Goal: Information Seeking & Learning: Learn about a topic

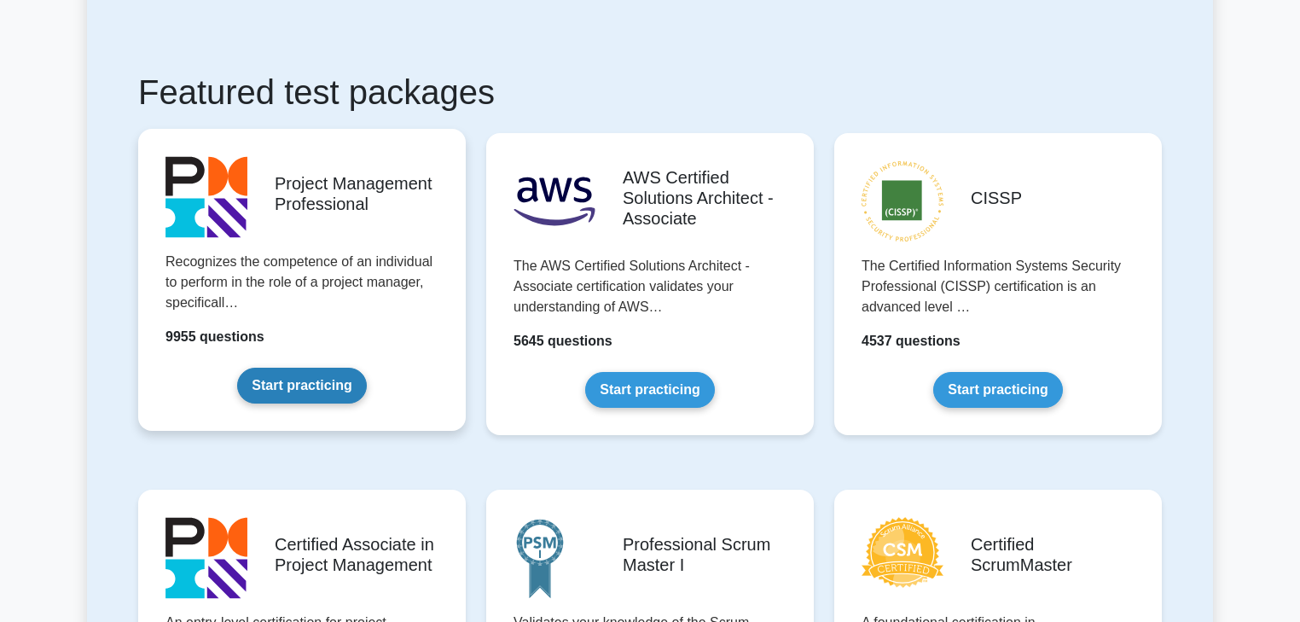
scroll to position [273, 0]
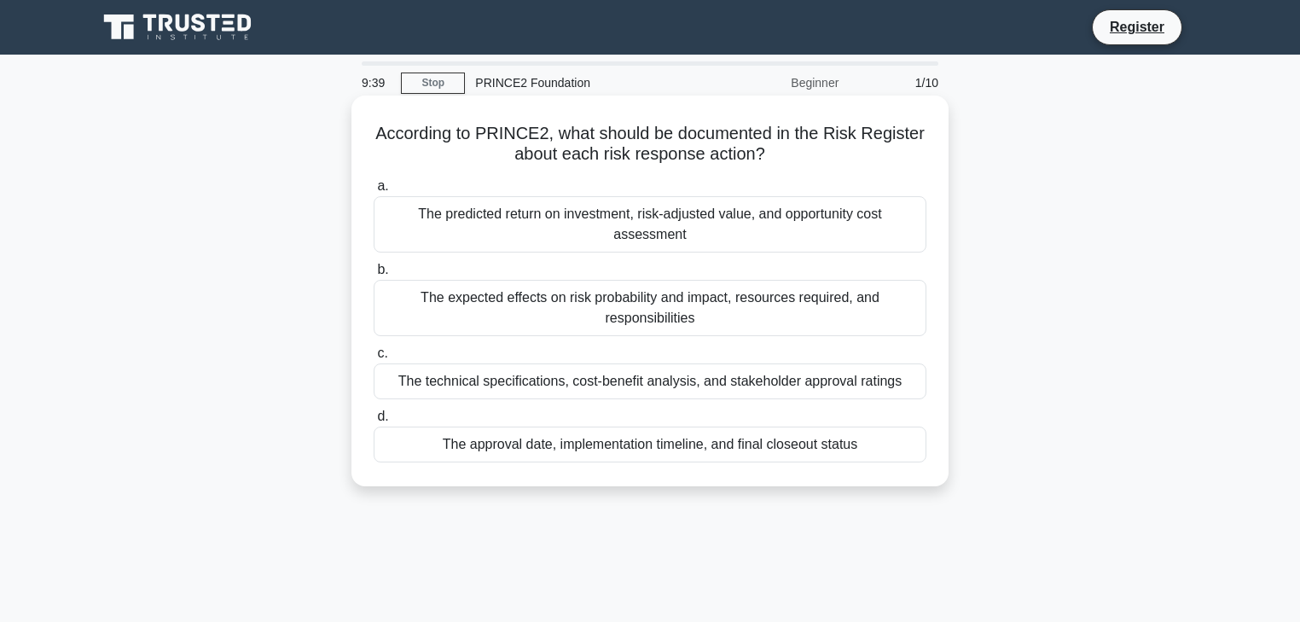
click at [514, 300] on div "The expected effects on risk probability and impact, resources required, and re…" at bounding box center [650, 308] width 553 height 56
click at [374, 275] on input "b. The expected effects on risk probability and impact, resources required, and…" at bounding box center [374, 269] width 0 height 11
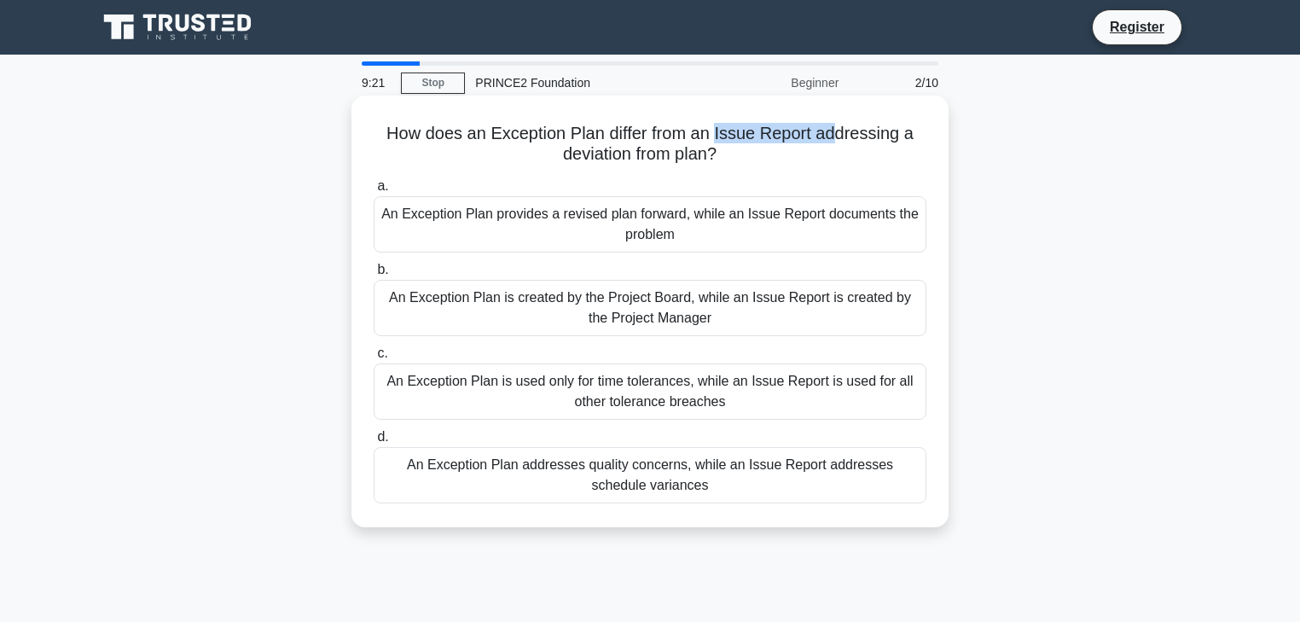
drag, startPoint x: 720, startPoint y: 133, endPoint x: 835, endPoint y: 138, distance: 115.3
click at [835, 138] on h5 "How does an Exception Plan differ from an Issue Report addressing a deviation f…" at bounding box center [650, 144] width 556 height 43
click at [586, 225] on div "An Exception Plan provides a revised plan forward, while an Issue Report docume…" at bounding box center [650, 224] width 553 height 56
click at [374, 192] on input "a. An Exception Plan provides a revised plan forward, while an Issue Report doc…" at bounding box center [374, 186] width 0 height 11
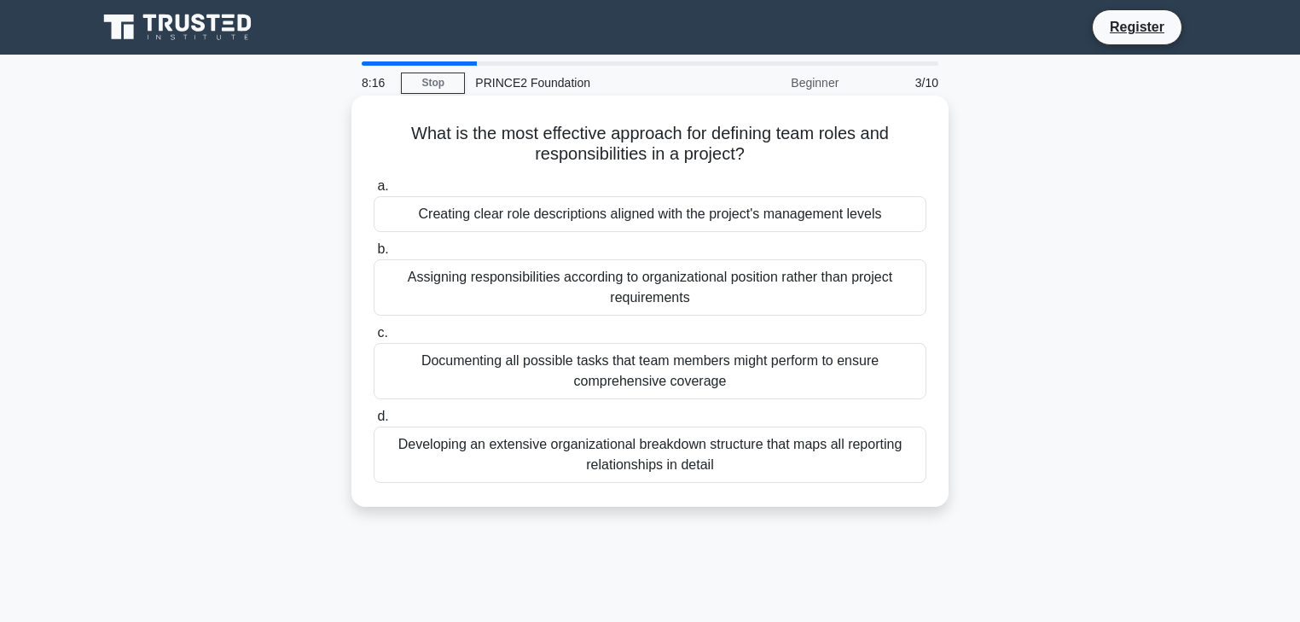
click at [794, 217] on div "Creating clear role descriptions aligned with the project's management levels" at bounding box center [650, 214] width 553 height 36
click at [374, 192] on input "a. Creating clear role descriptions aligned with the project's management levels" at bounding box center [374, 186] width 0 height 11
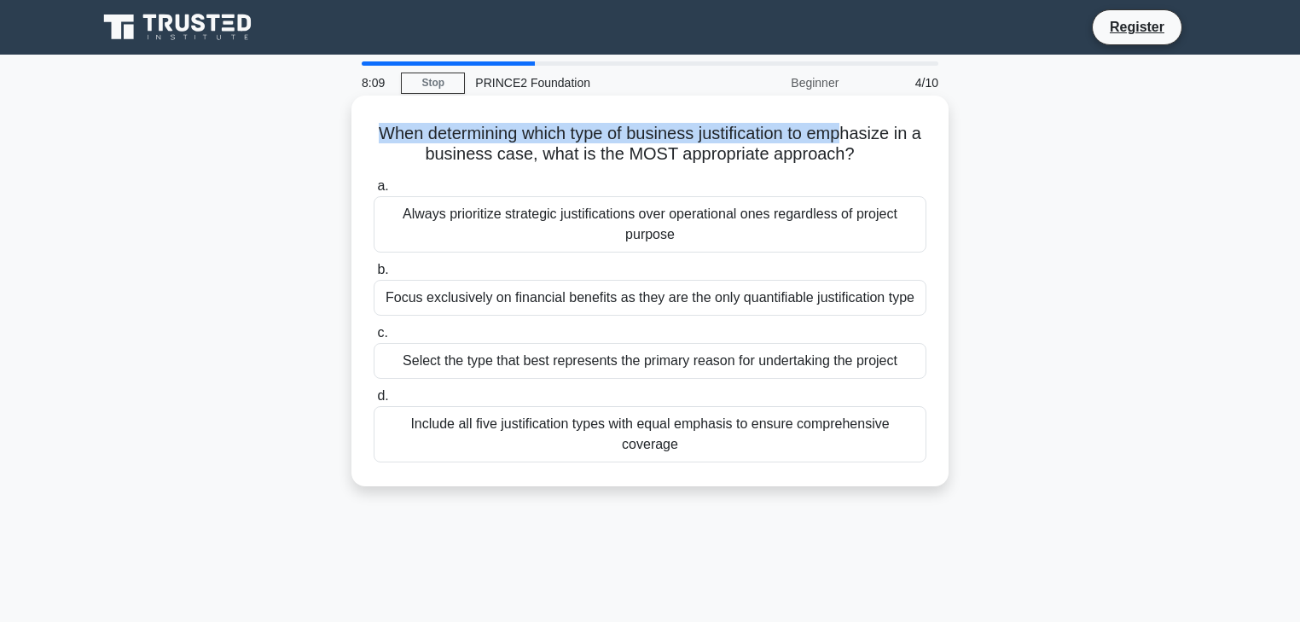
drag, startPoint x: 378, startPoint y: 133, endPoint x: 859, endPoint y: 131, distance: 481.0
click at [859, 131] on h5 "When determining which type of business justification to emphasize in a busines…" at bounding box center [650, 144] width 556 height 43
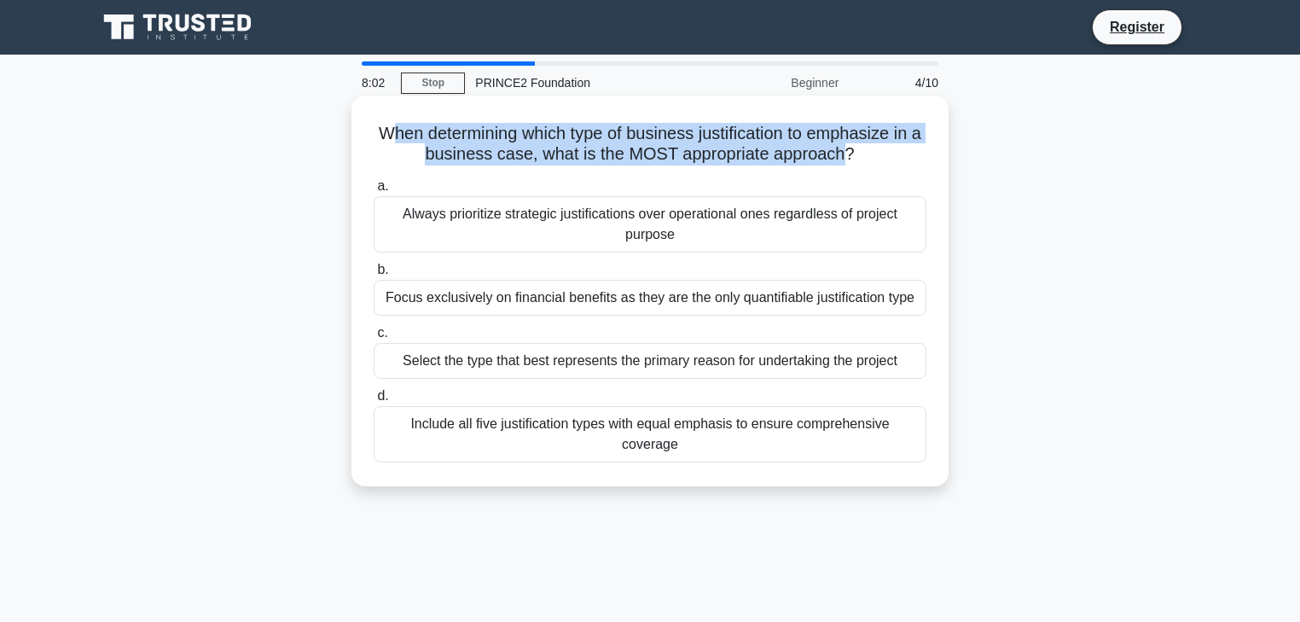
drag, startPoint x: 390, startPoint y: 131, endPoint x: 846, endPoint y: 151, distance: 456.7
click at [846, 151] on h5 "When determining which type of business justification to emphasize in a busines…" at bounding box center [650, 144] width 556 height 43
click at [641, 139] on h5 "When determining which type of business justification to emphasize in a busines…" at bounding box center [650, 144] width 556 height 43
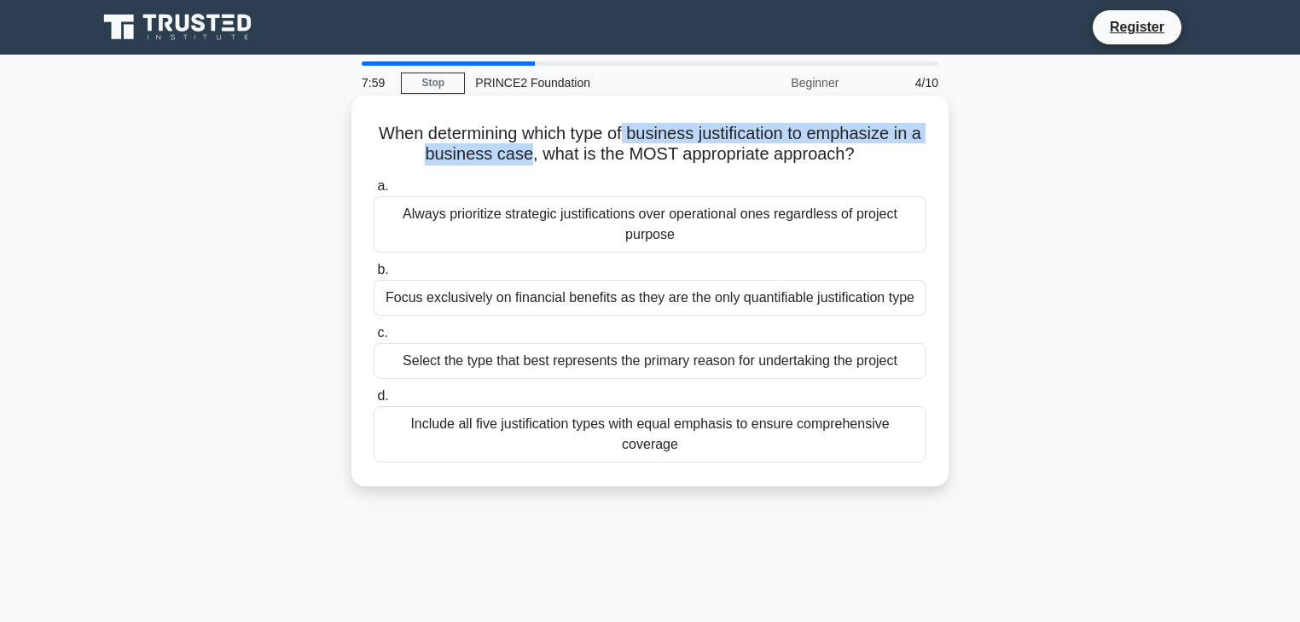
drag, startPoint x: 634, startPoint y: 127, endPoint x: 531, endPoint y: 150, distance: 105.7
click at [531, 150] on h5 "When determining which type of business justification to emphasize in a busines…" at bounding box center [650, 144] width 556 height 43
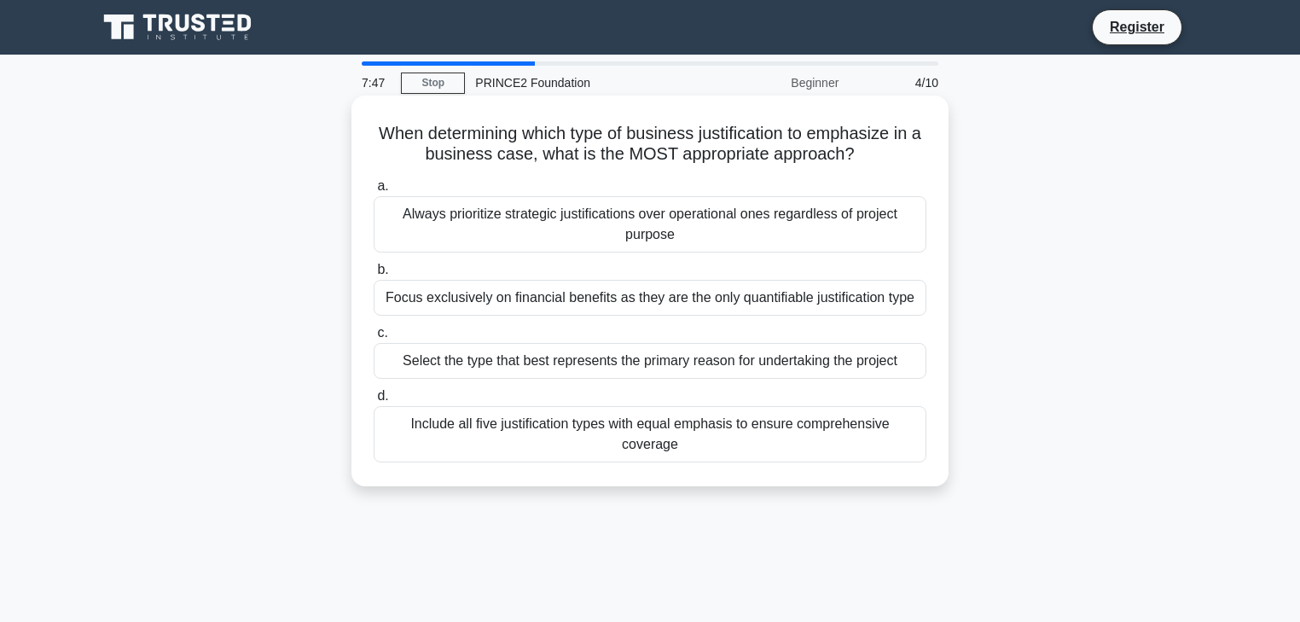
click at [485, 364] on div "Select the type that best represents the primary reason for undertaking the pro…" at bounding box center [650, 361] width 553 height 36
click at [374, 339] on input "c. Select the type that best represents the primary reason for undertaking the …" at bounding box center [374, 333] width 0 height 11
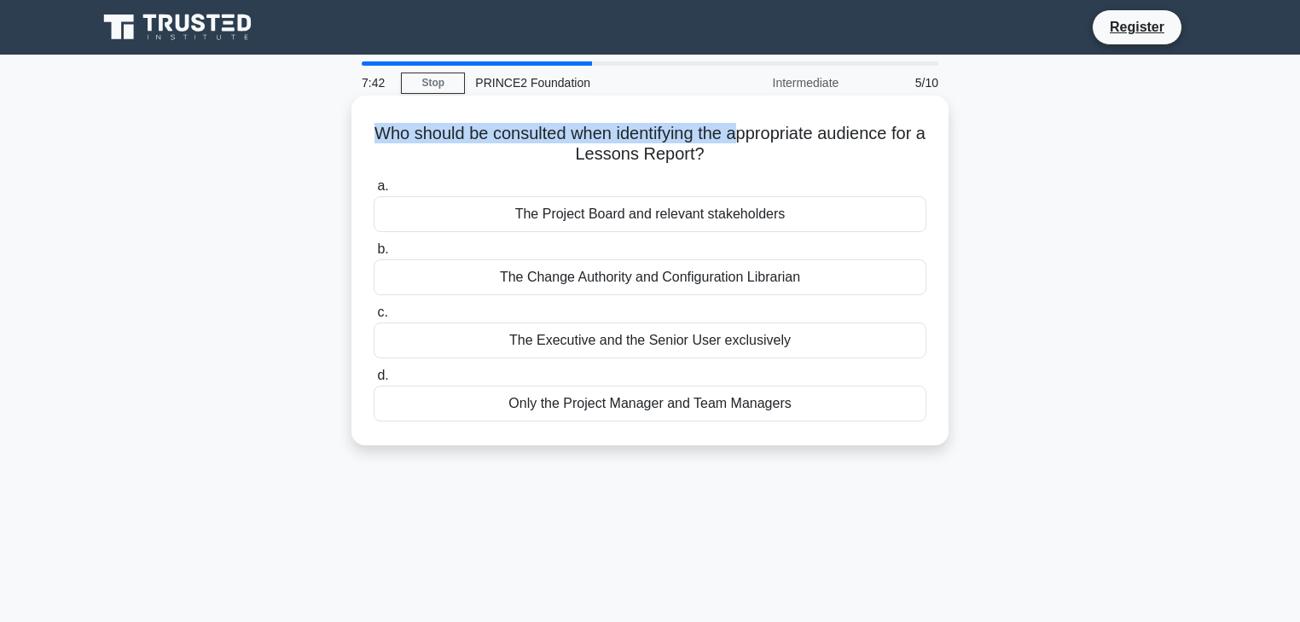
drag, startPoint x: 380, startPoint y: 130, endPoint x: 764, endPoint y: 136, distance: 383.9
click at [764, 136] on h5 "Who should be consulted when identifying the appropriate audience for a Lessons…" at bounding box center [650, 144] width 556 height 43
drag, startPoint x: 386, startPoint y: 136, endPoint x: 713, endPoint y: 159, distance: 327.4
click at [713, 159] on h5 "Who should be consulted when identifying the appropriate audience for a Lessons…" at bounding box center [650, 144] width 556 height 43
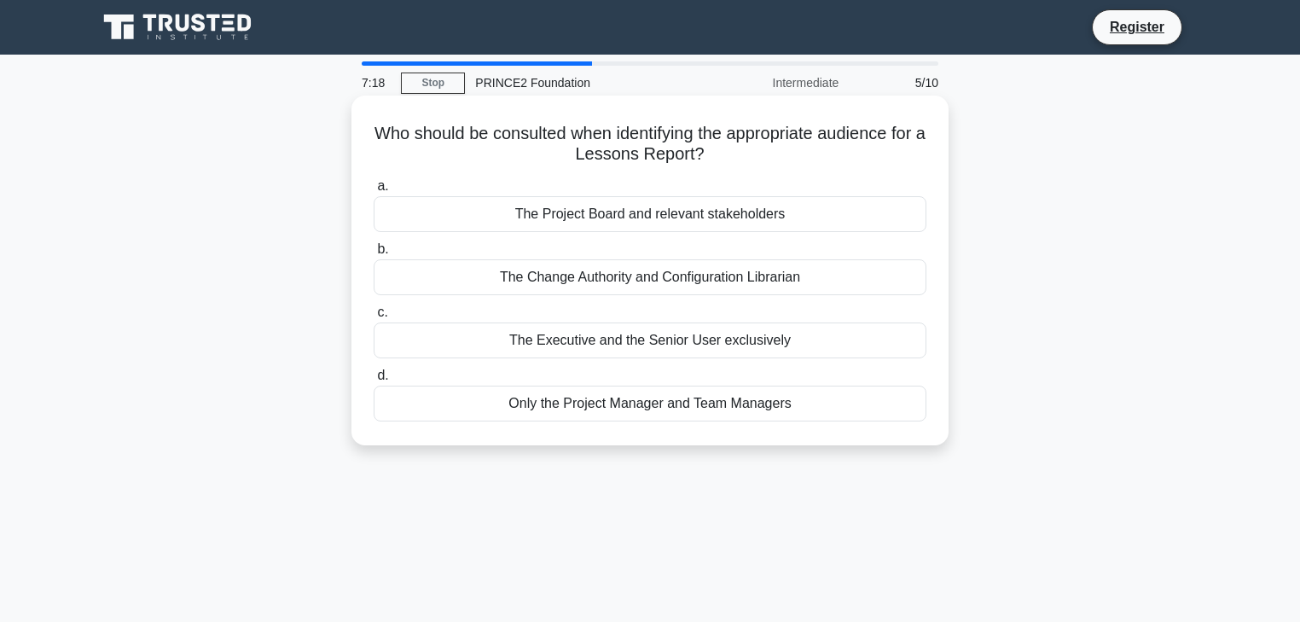
click at [546, 285] on div "The Change Authority and Configuration Librarian" at bounding box center [650, 277] width 553 height 36
click at [374, 255] on input "b. The Change Authority and Configuration Librarian" at bounding box center [374, 249] width 0 height 11
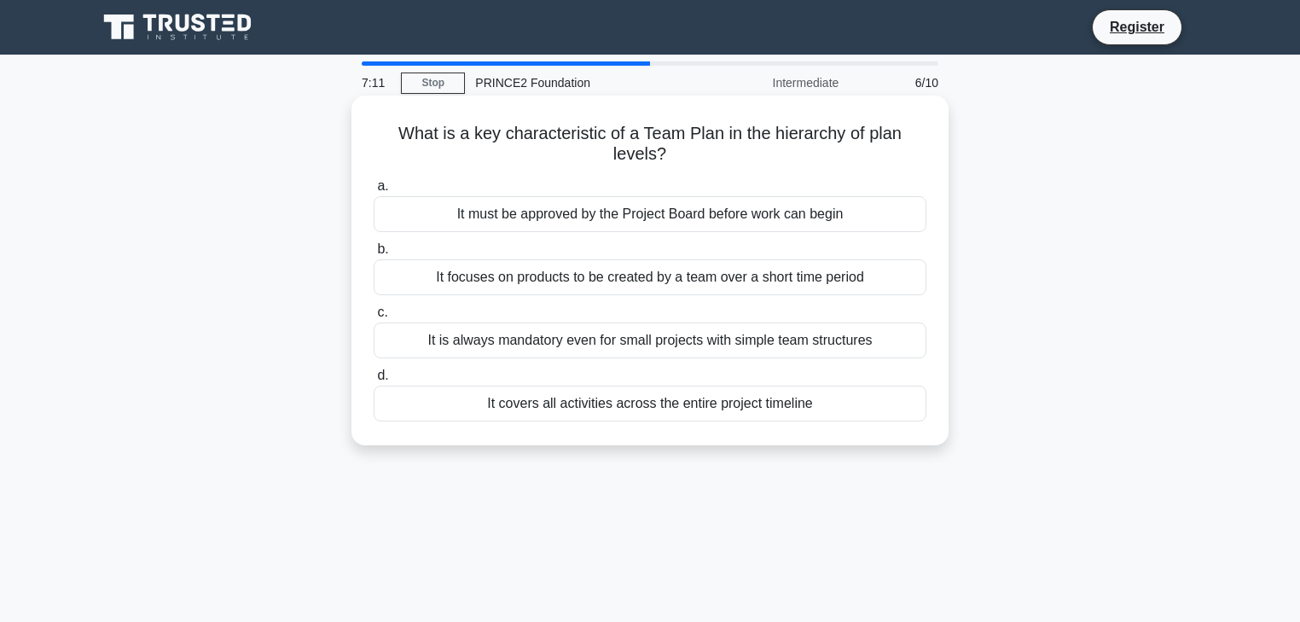
drag, startPoint x: 397, startPoint y: 133, endPoint x: 898, endPoint y: 154, distance: 501.9
click at [898, 154] on h5 "What is a key characteristic of a Team Plan in the hierarchy of plan levels? .s…" at bounding box center [650, 144] width 556 height 43
click at [677, 131] on h5 "What is a key characteristic of a Team Plan in the hierarchy of plan levels? .s…" at bounding box center [650, 144] width 556 height 43
drag, startPoint x: 641, startPoint y: 130, endPoint x: 731, endPoint y: 134, distance: 89.7
click at [731, 134] on h5 "What is a key characteristic of a Team Plan in the hierarchy of plan levels? .s…" at bounding box center [650, 144] width 556 height 43
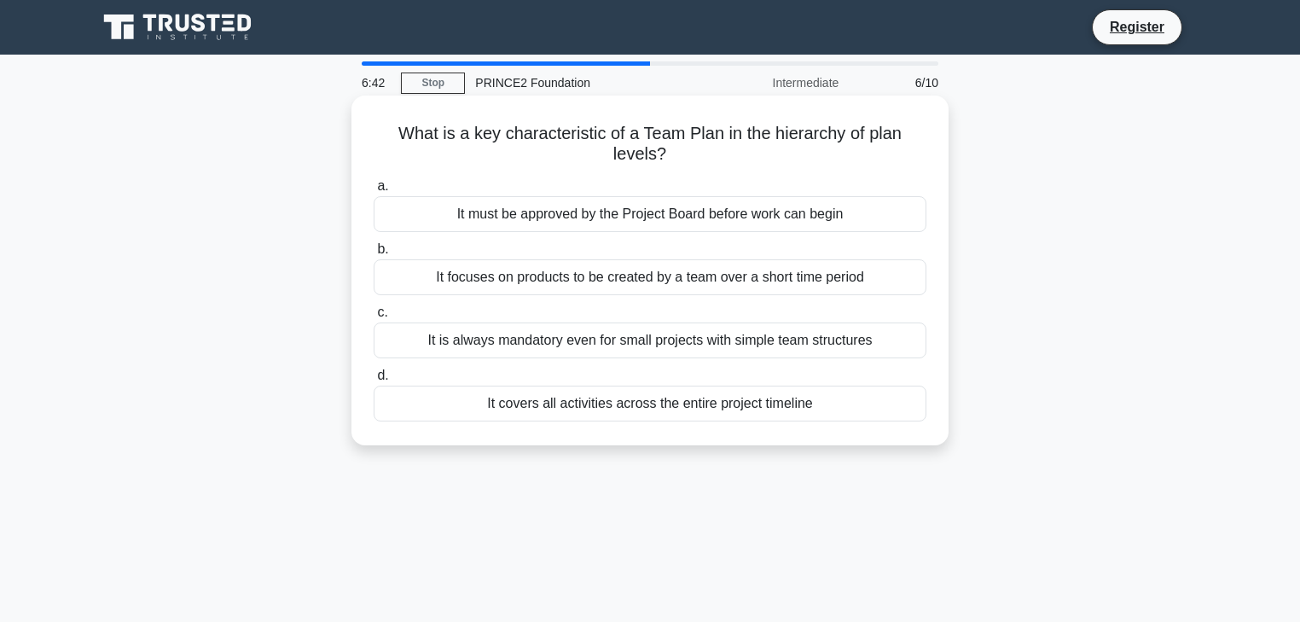
click at [587, 351] on div "It is always mandatory even for small projects with simple team structures" at bounding box center [650, 340] width 553 height 36
click at [374, 318] on input "c. It is always mandatory even for small projects with simple team structures" at bounding box center [374, 312] width 0 height 11
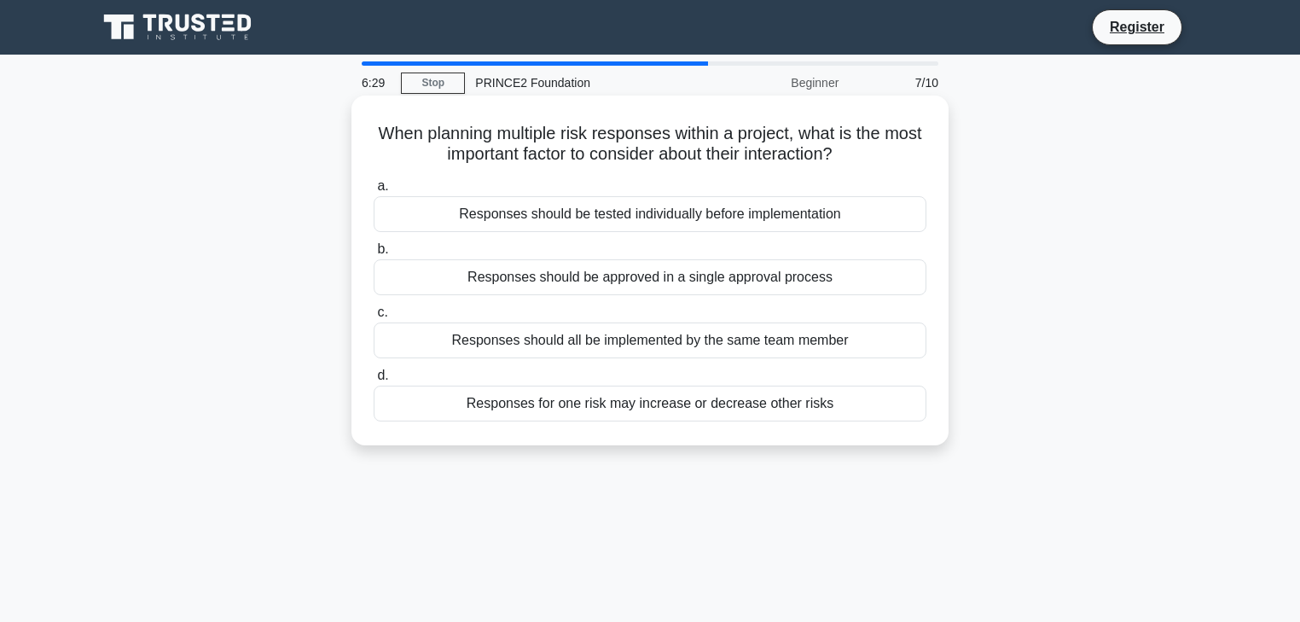
drag, startPoint x: 394, startPoint y: 130, endPoint x: 866, endPoint y: 161, distance: 472.7
click at [866, 161] on h5 "When planning multiple risk responses within a project, what is the most import…" at bounding box center [650, 144] width 556 height 43
click at [641, 139] on h5 "When planning multiple risk responses within a project, what is the most import…" at bounding box center [650, 144] width 556 height 43
drag, startPoint x: 522, startPoint y: 133, endPoint x: 816, endPoint y: 133, distance: 294.3
click at [816, 133] on h5 "When planning multiple risk responses within a project, what is the most import…" at bounding box center [650, 144] width 556 height 43
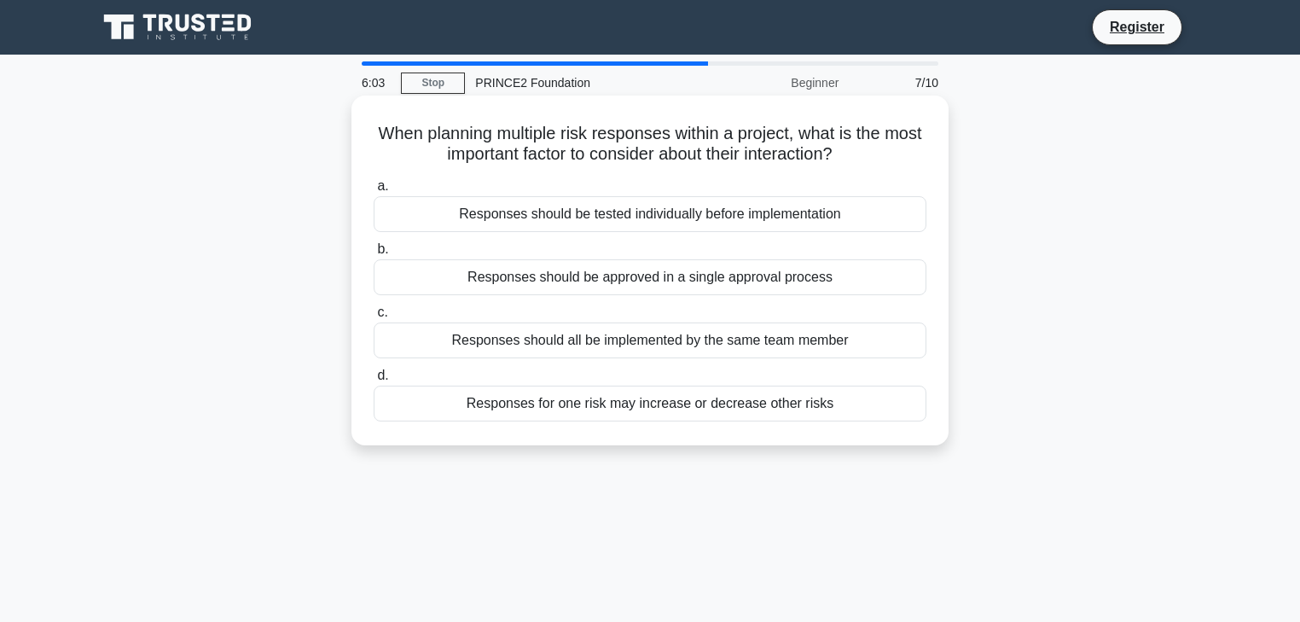
click at [542, 409] on div "Responses for one risk may increase or decrease other risks" at bounding box center [650, 404] width 553 height 36
click at [374, 381] on input "d. Responses for one risk may increase or decrease other risks" at bounding box center [374, 375] width 0 height 11
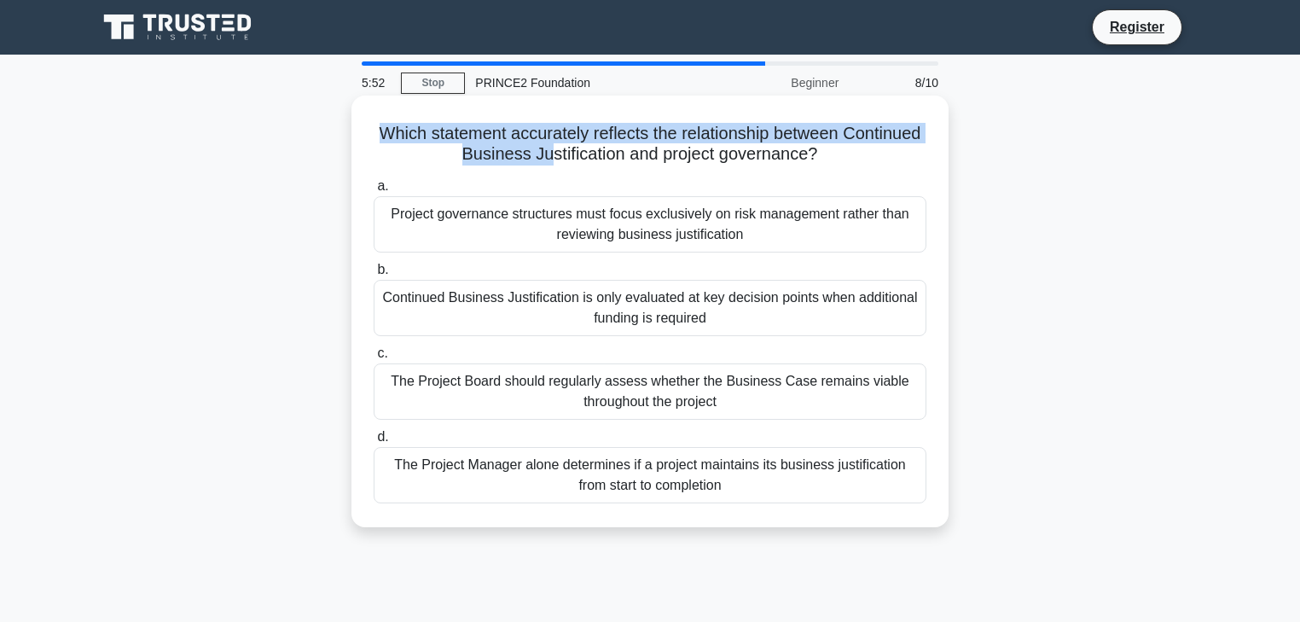
drag, startPoint x: 409, startPoint y: 129, endPoint x: 583, endPoint y: 160, distance: 176.8
click at [583, 160] on h5 "Which statement accurately reflects the relationship between Continued Business…" at bounding box center [650, 144] width 556 height 43
drag, startPoint x: 414, startPoint y: 134, endPoint x: 853, endPoint y: 156, distance: 439.8
click at [853, 156] on h5 "Which statement accurately reflects the relationship between Continued Business…" at bounding box center [650, 144] width 556 height 43
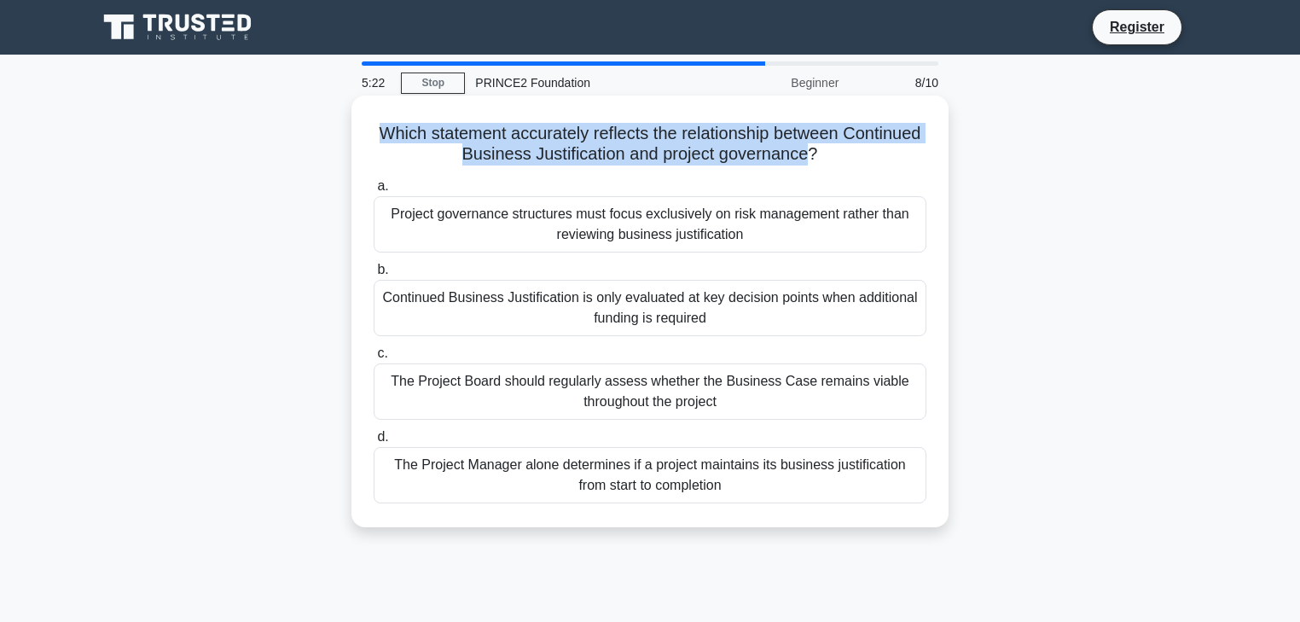
click at [444, 159] on h5 "Which statement accurately reflects the relationship between Continued Business…" at bounding box center [650, 144] width 556 height 43
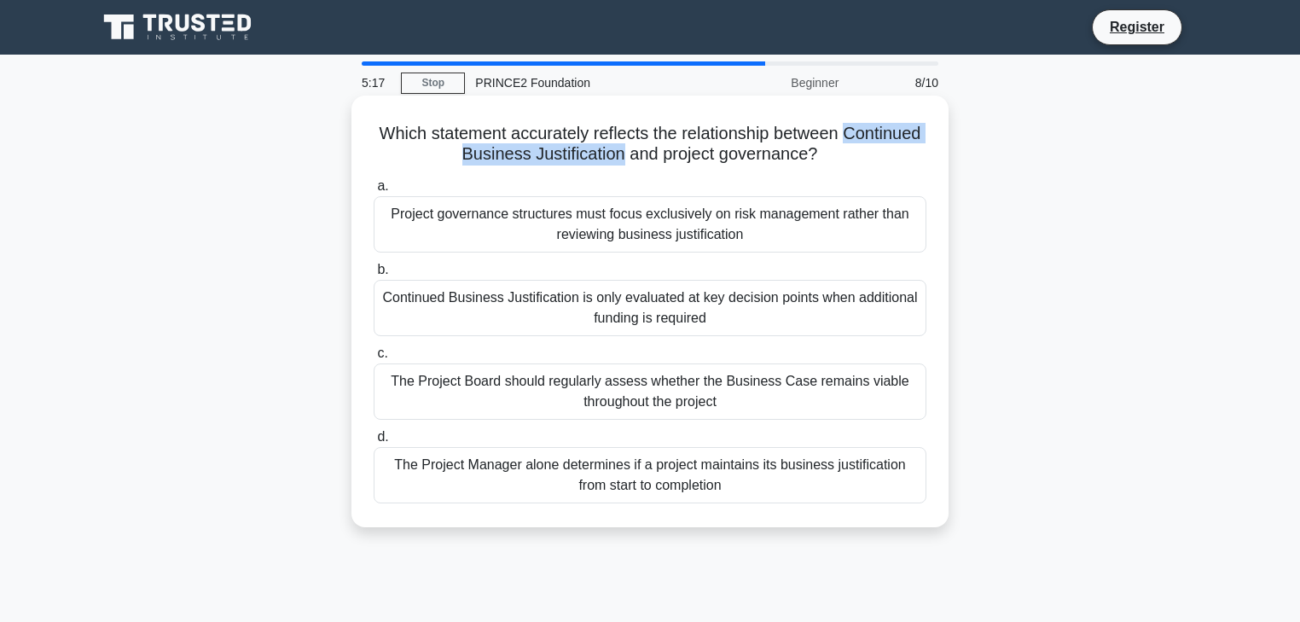
drag, startPoint x: 419, startPoint y: 154, endPoint x: 662, endPoint y: 152, distance: 243.1
click at [662, 152] on h5 "Which statement accurately reflects the relationship between Continued Business…" at bounding box center [650, 144] width 556 height 43
click at [576, 400] on div "The Project Board should regularly assess whether the Business Case remains via…" at bounding box center [650, 391] width 553 height 56
click at [374, 359] on input "c. The Project Board should regularly assess whether the Business Case remains …" at bounding box center [374, 353] width 0 height 11
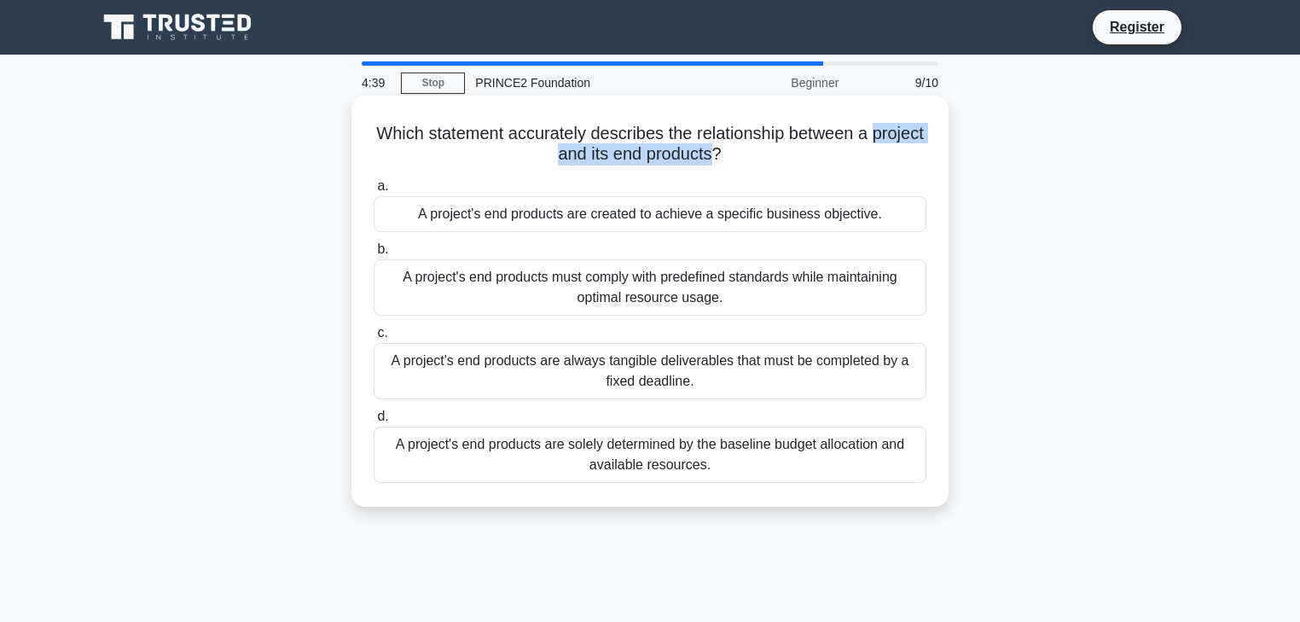
drag, startPoint x: 525, startPoint y: 155, endPoint x: 743, endPoint y: 155, distance: 217.5
click at [743, 155] on h5 "Which statement accurately describes the relationship between a project and its…" at bounding box center [650, 144] width 556 height 43
click at [548, 225] on div "A project's end products are created to achieve a specific business objective." at bounding box center [650, 214] width 553 height 36
click at [374, 192] on input "a. A project's end products are created to achieve a specific business objectiv…" at bounding box center [374, 186] width 0 height 11
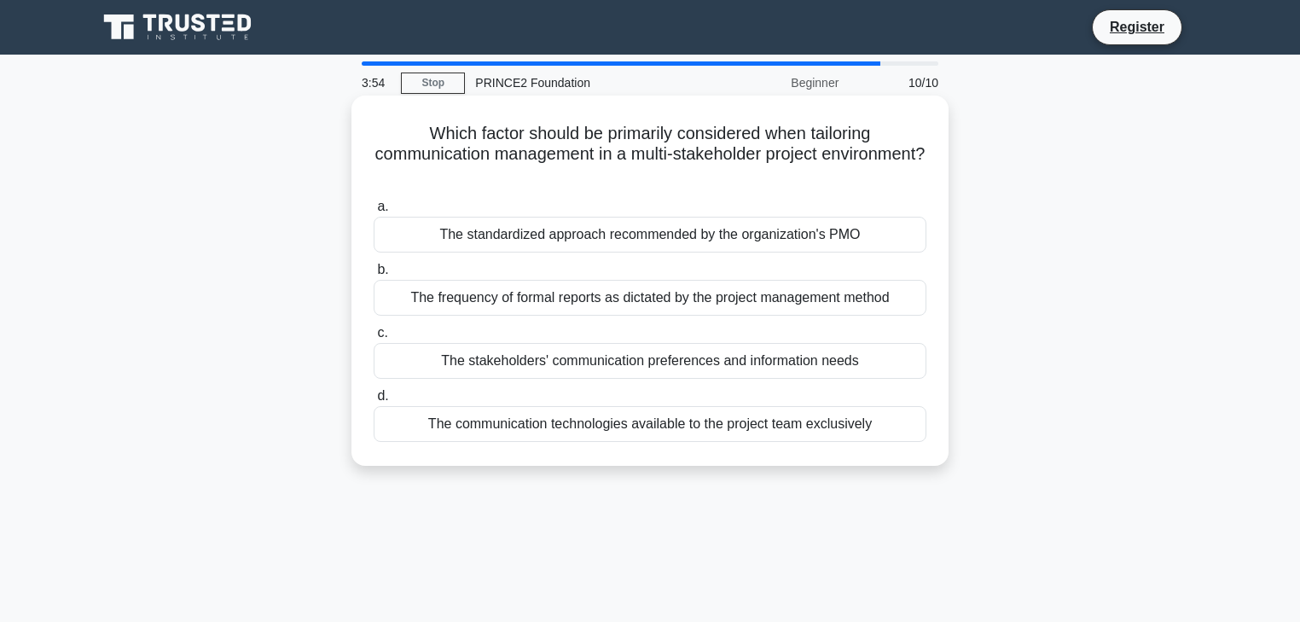
drag, startPoint x: 425, startPoint y: 130, endPoint x: 803, endPoint y: 171, distance: 380.1
click at [803, 171] on h5 "Which factor should be primarily considered when tailoring communication manage…" at bounding box center [650, 154] width 556 height 63
click at [624, 368] on div "The stakeholders' communication preferences and information needs" at bounding box center [650, 361] width 553 height 36
click at [374, 339] on input "c. The stakeholders' communication preferences and information needs" at bounding box center [374, 333] width 0 height 11
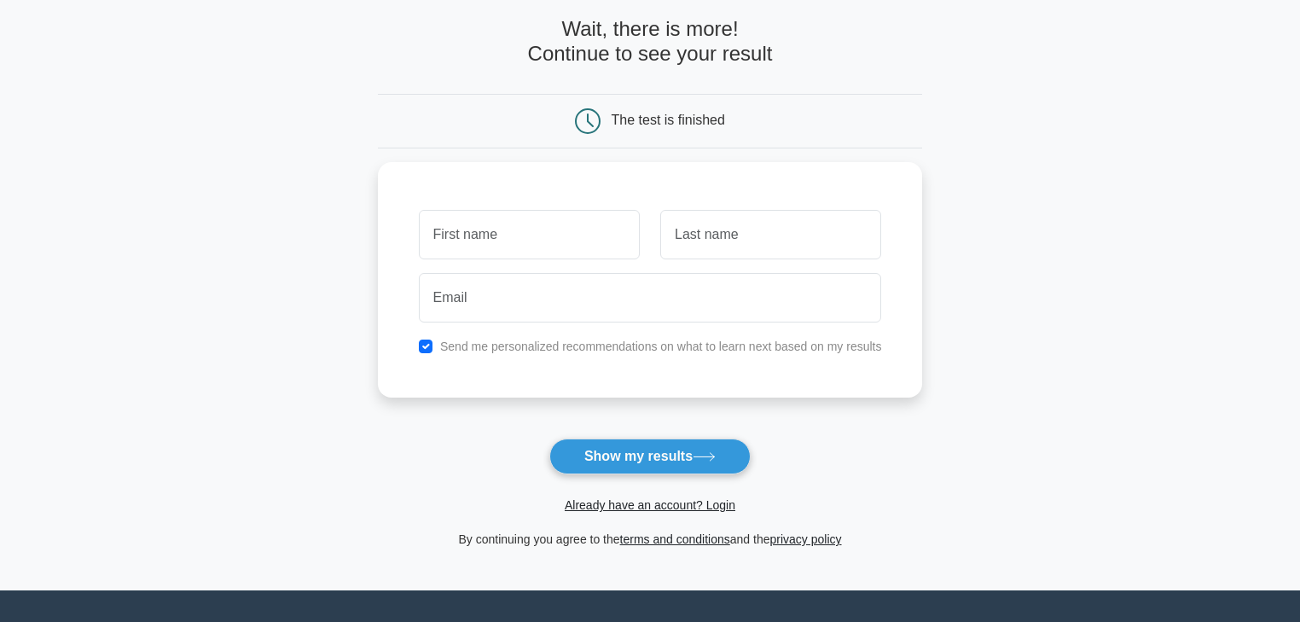
scroll to position [235, 0]
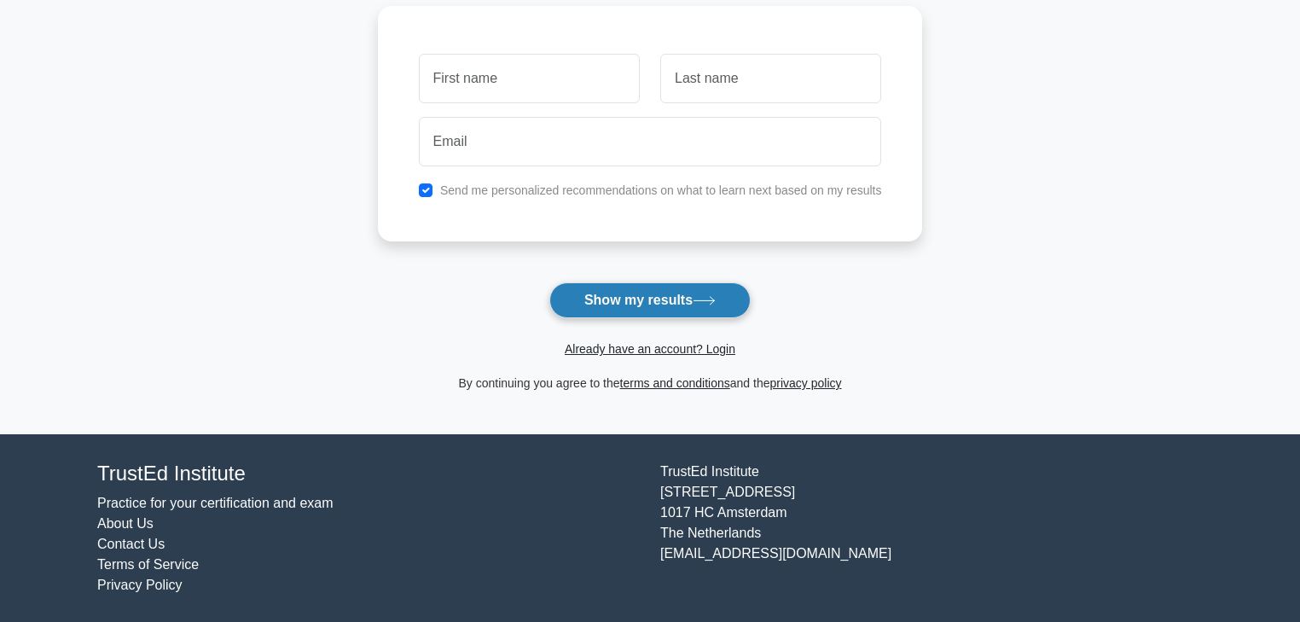
click at [648, 314] on button "Show my results" at bounding box center [649, 300] width 201 height 36
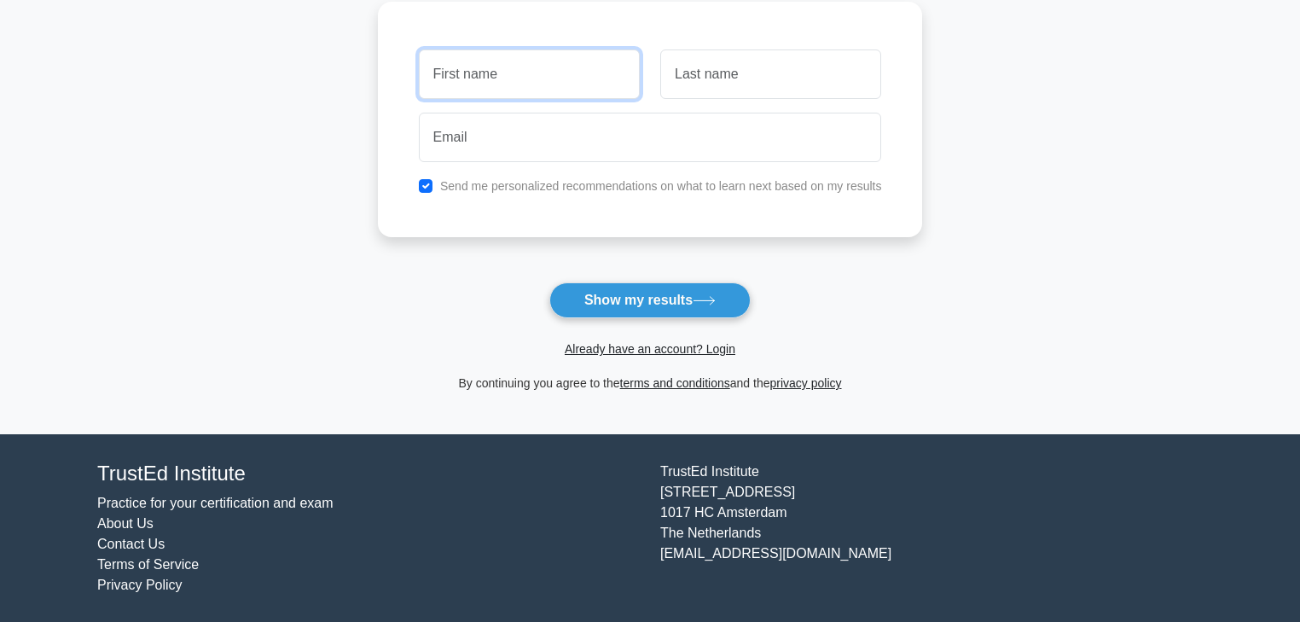
click at [485, 70] on input "text" at bounding box center [529, 73] width 221 height 49
type input "dfsd"
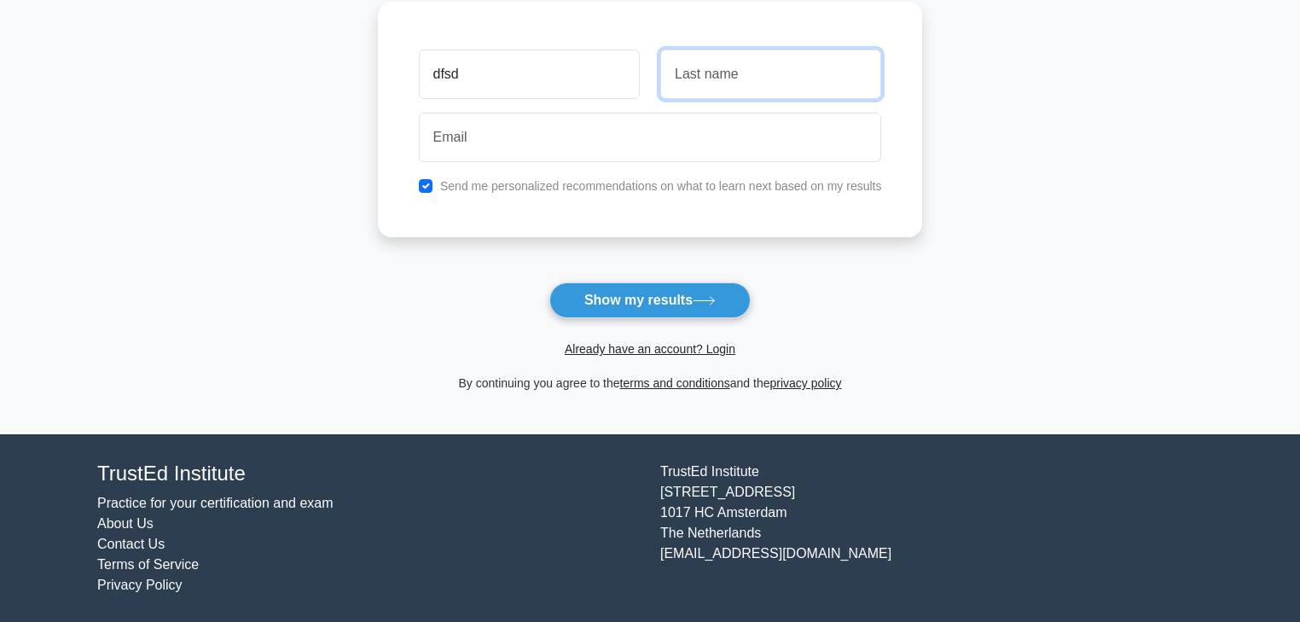
click at [705, 82] on input "text" at bounding box center [770, 73] width 221 height 49
type input "sqdfsq"
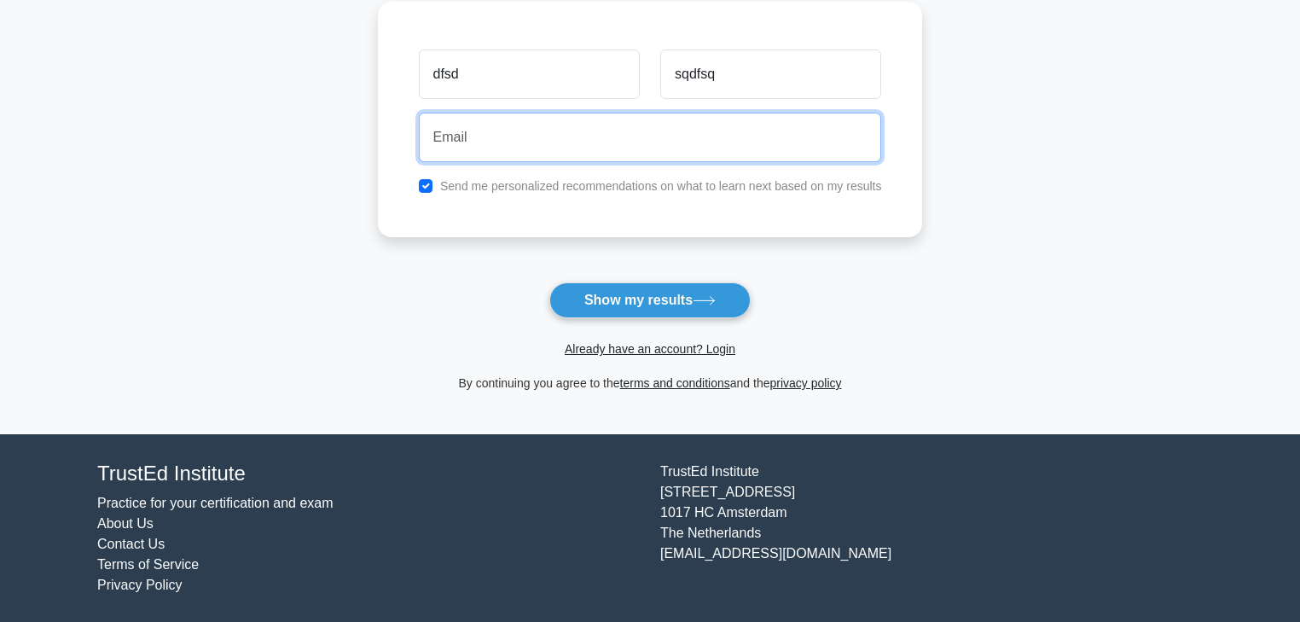
click at [624, 147] on input "email" at bounding box center [650, 137] width 463 height 49
type input "dqfsd@gmail.com"
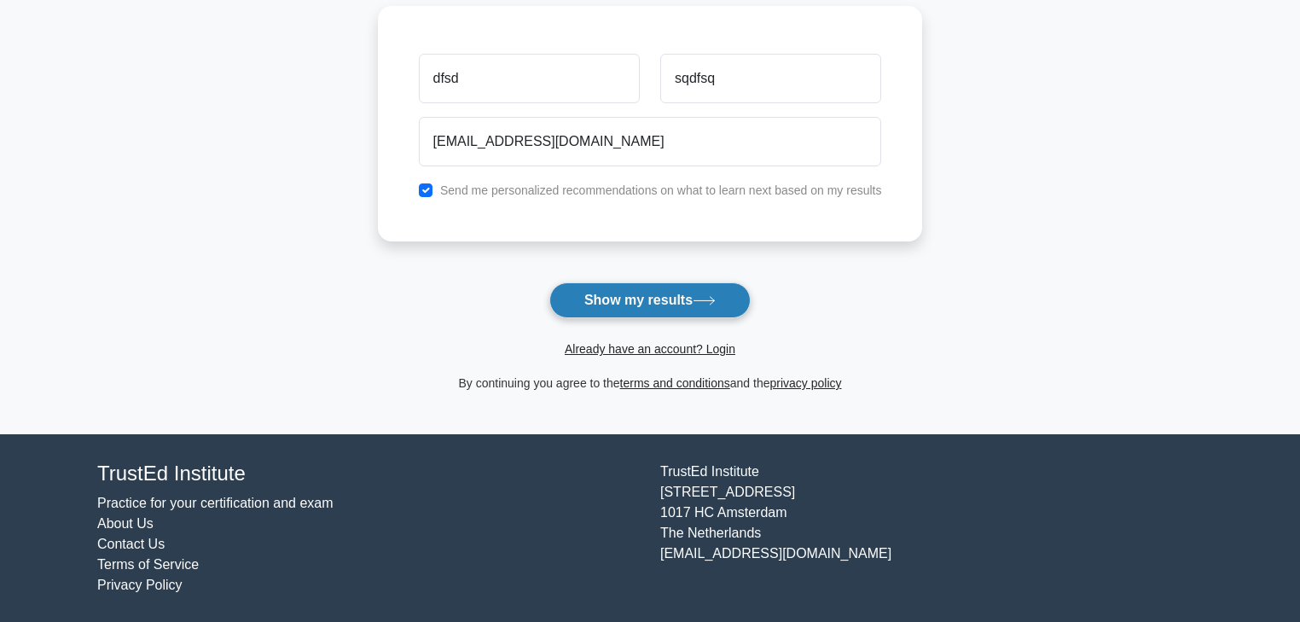
click at [677, 304] on button "Show my results" at bounding box center [649, 300] width 201 height 36
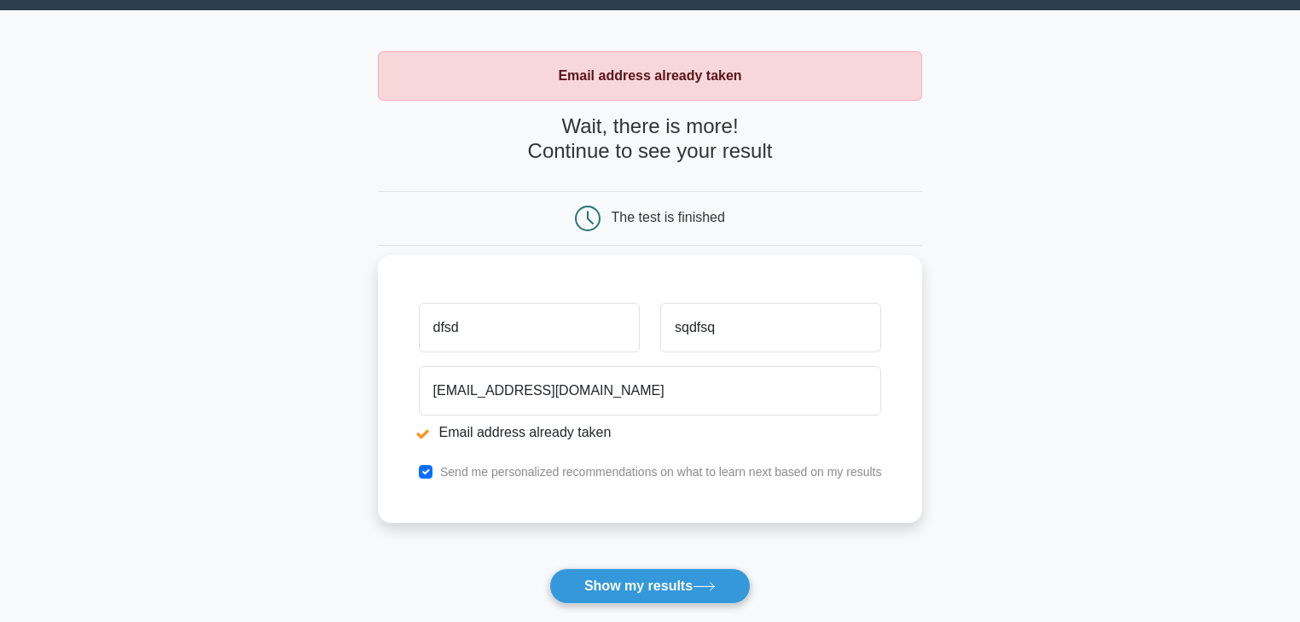
scroll to position [68, 0]
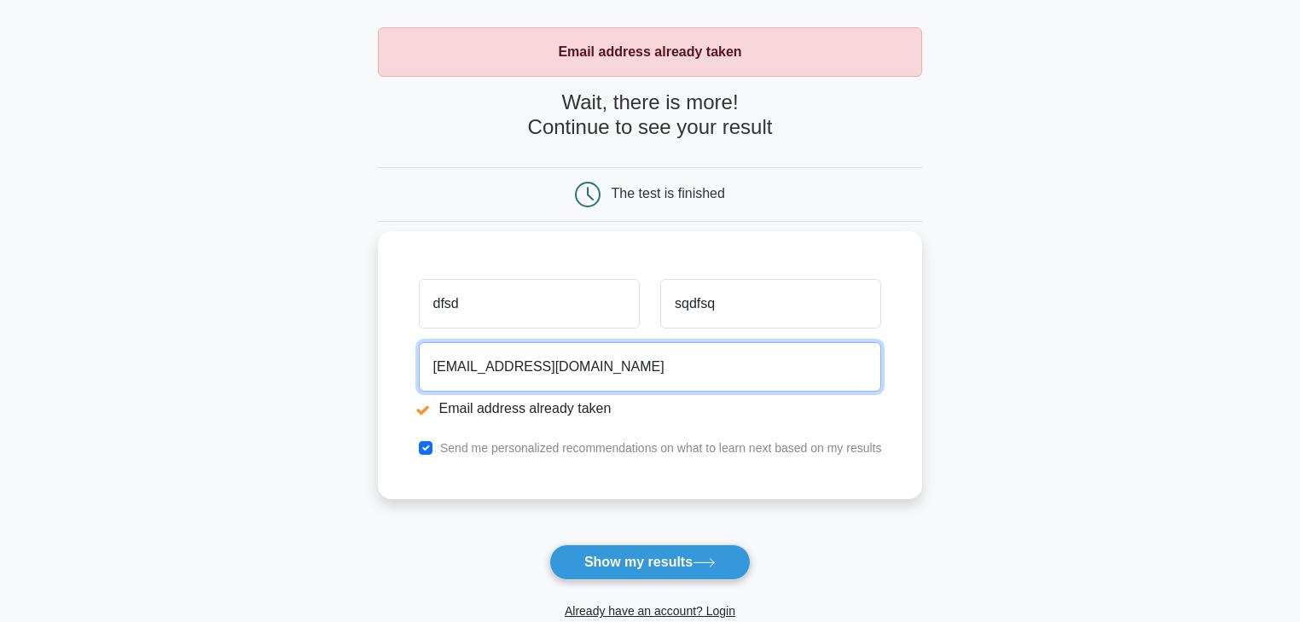
click at [463, 367] on input "[EMAIL_ADDRESS][DOMAIN_NAME]" at bounding box center [650, 366] width 463 height 49
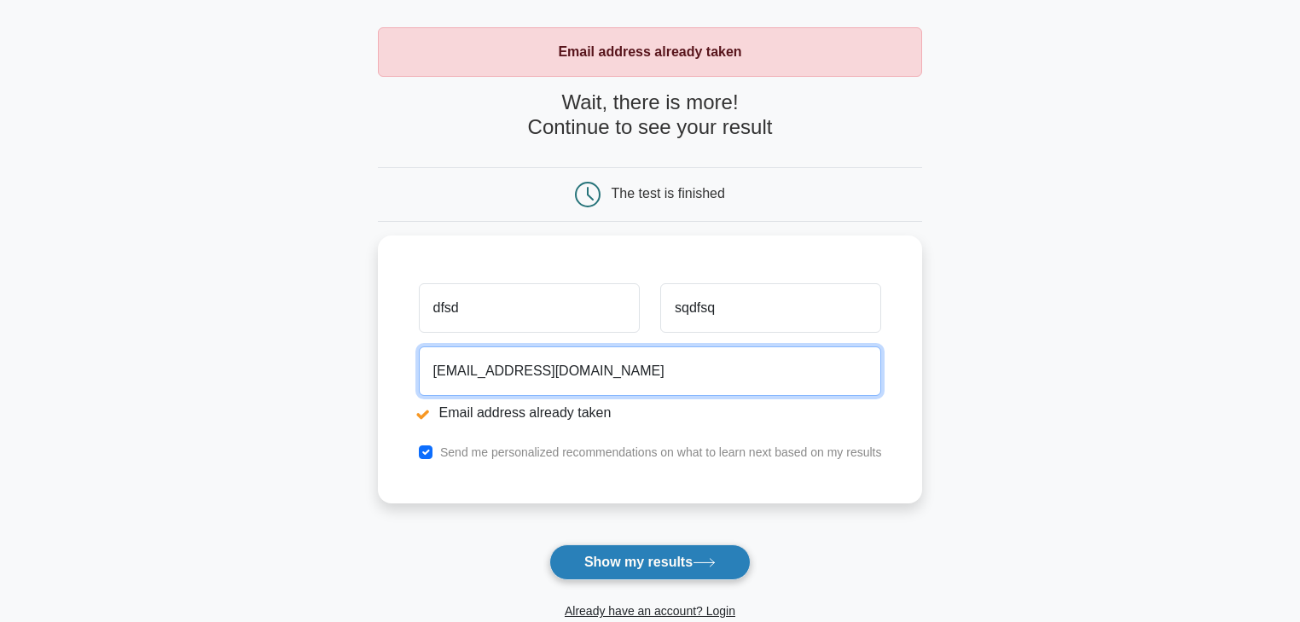
type input "[EMAIL_ADDRESS][DOMAIN_NAME]"
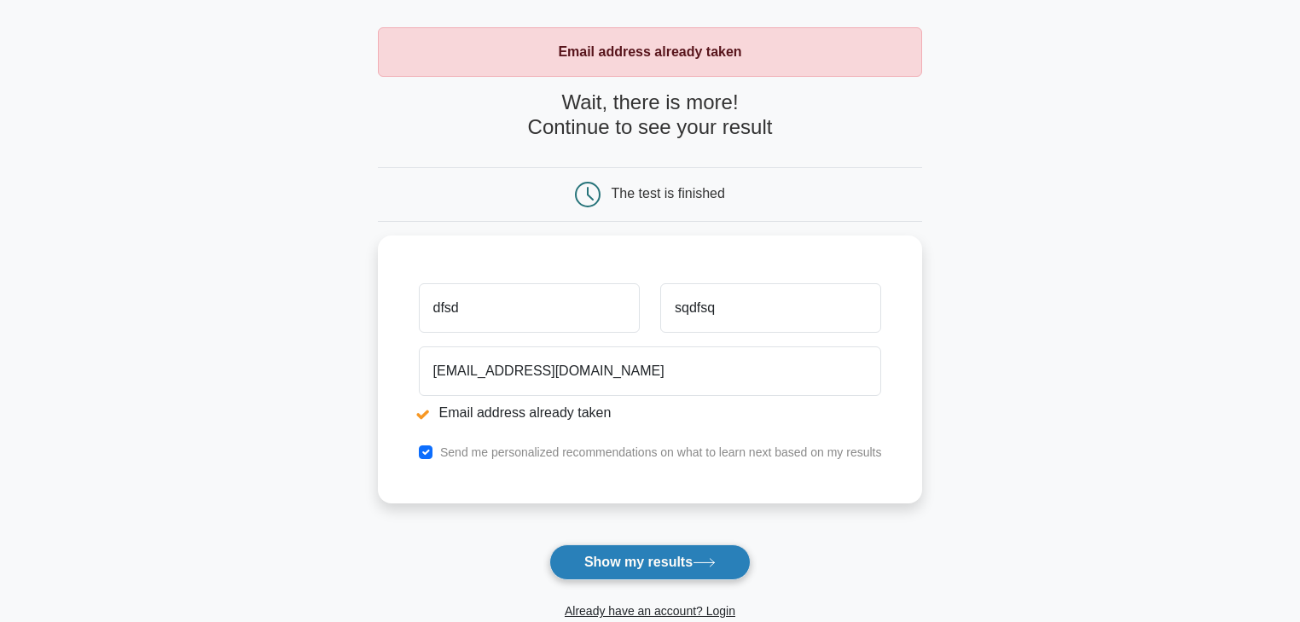
click at [670, 558] on button "Show my results" at bounding box center [649, 562] width 201 height 36
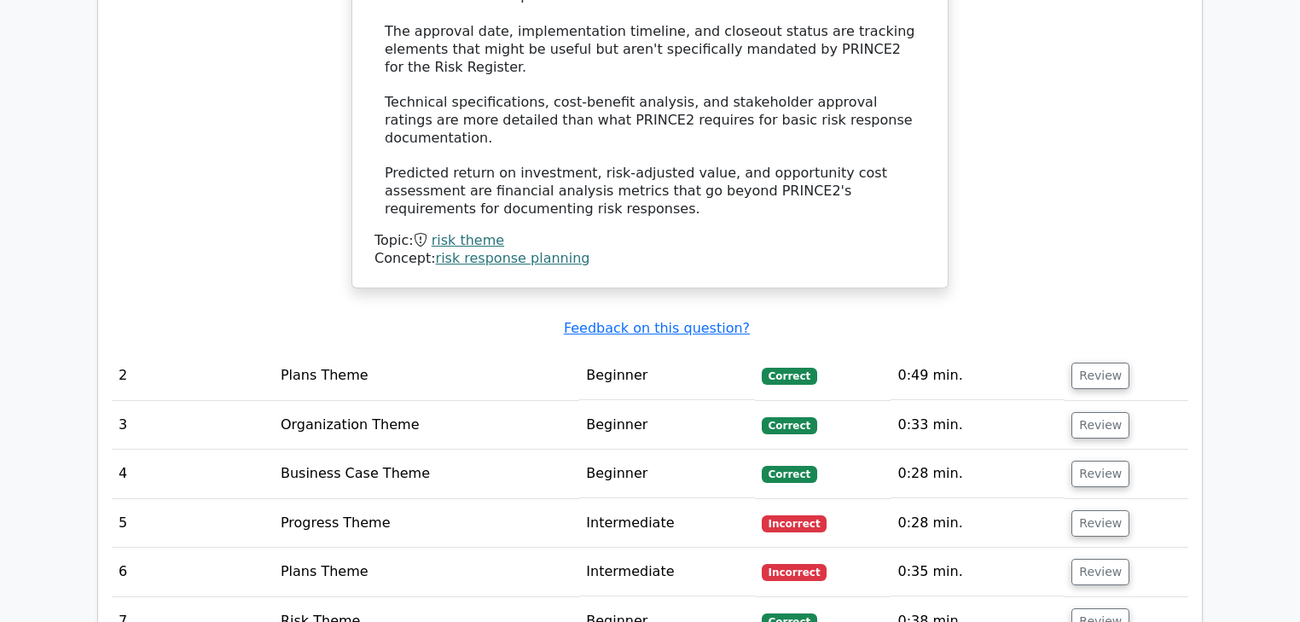
scroll to position [2320, 0]
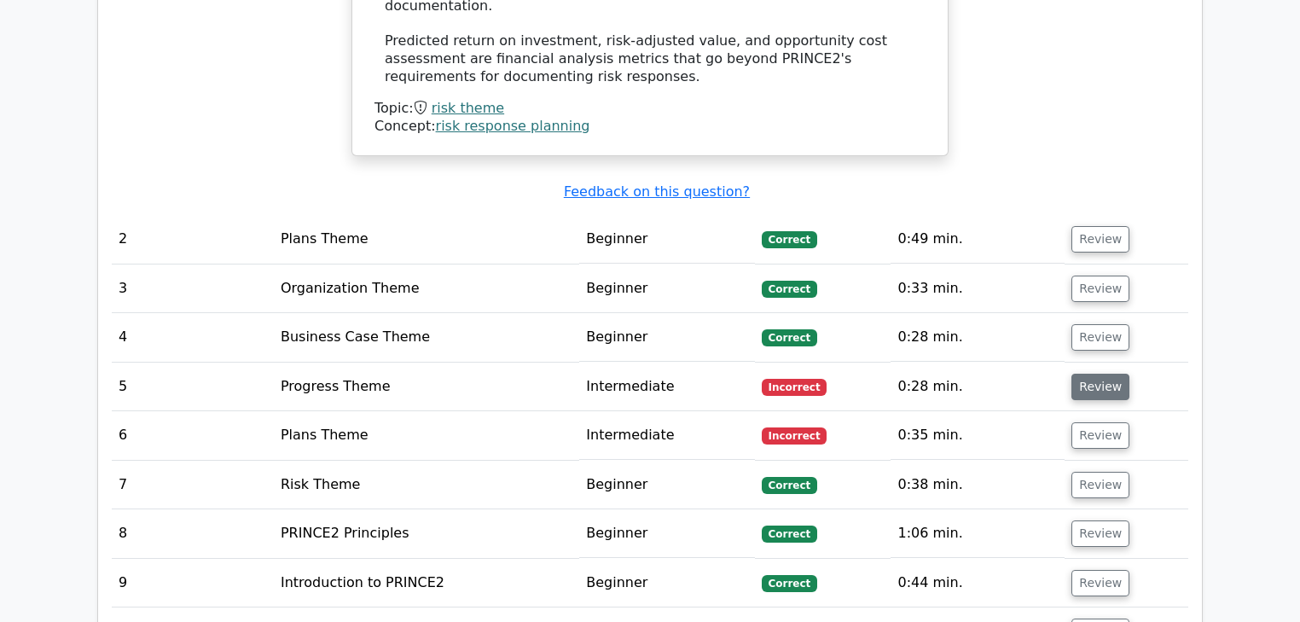
click at [1114, 374] on button "Review" at bounding box center [1100, 387] width 58 height 26
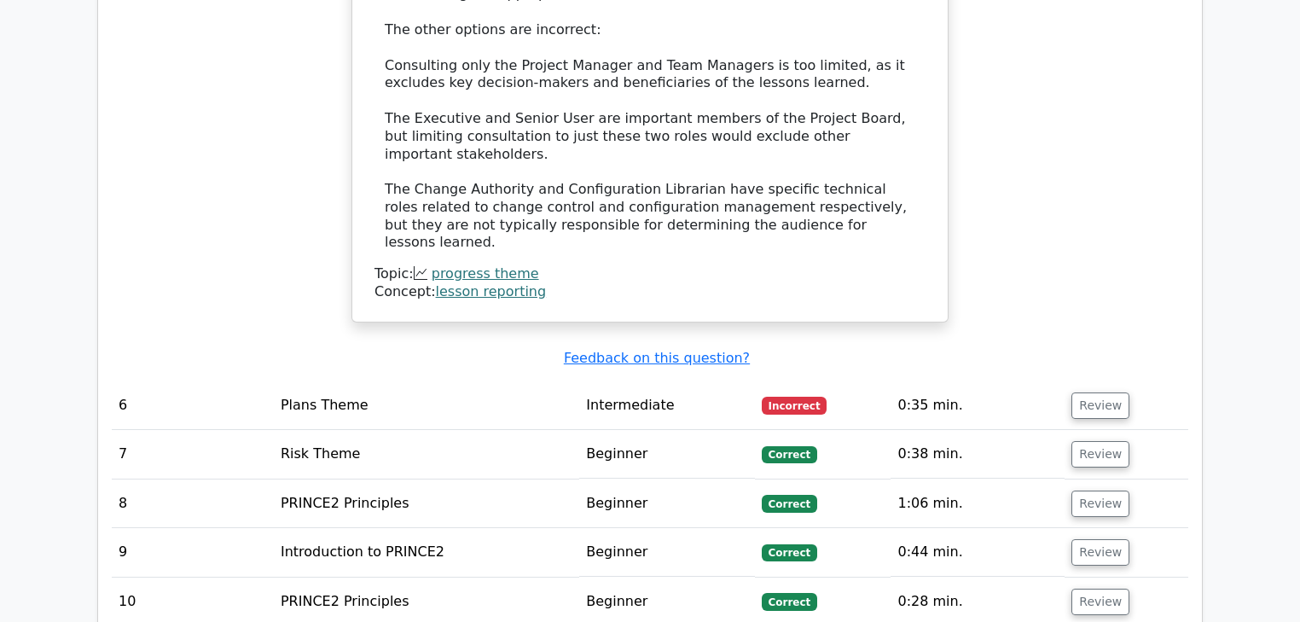
scroll to position [3275, 0]
click at [1095, 391] on button "Review" at bounding box center [1100, 404] width 58 height 26
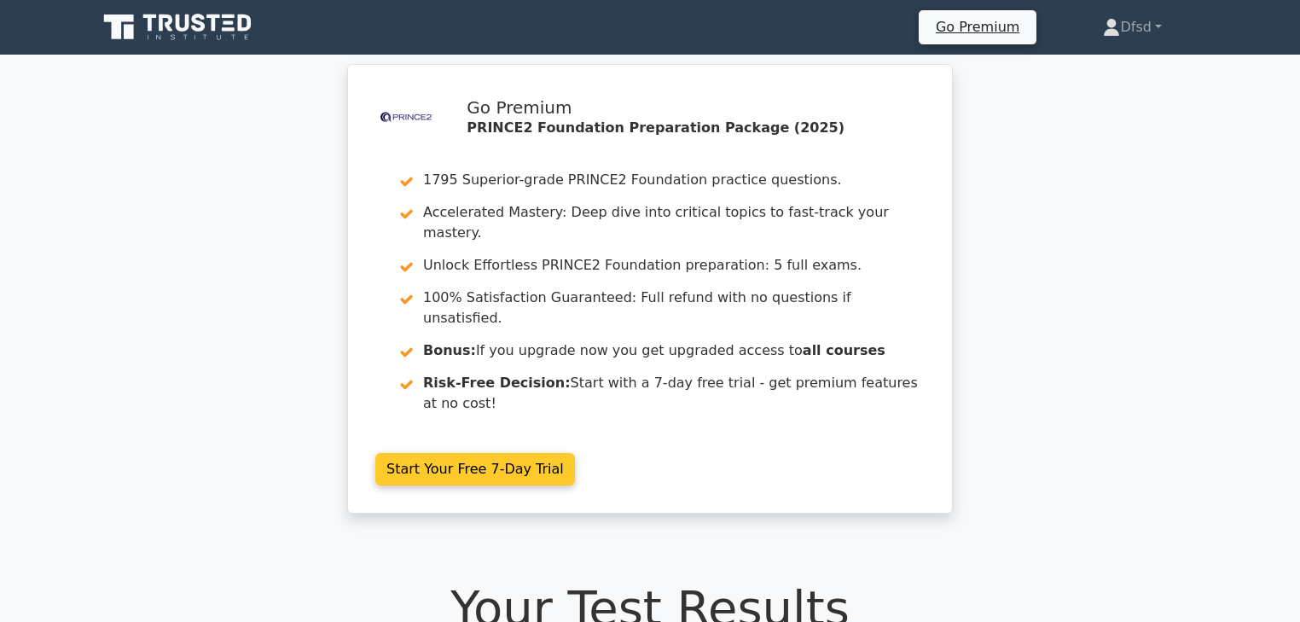
scroll to position [0, 0]
